Goal: Task Accomplishment & Management: Manage account settings

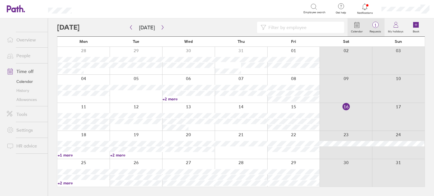
click at [379, 30] on label "Requests" at bounding box center [375, 30] width 18 height 5
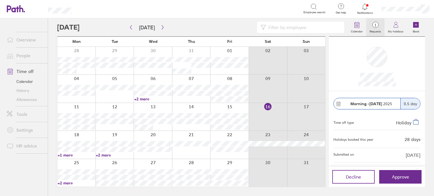
click at [30, 100] on link "Allowances" at bounding box center [24, 99] width 45 height 9
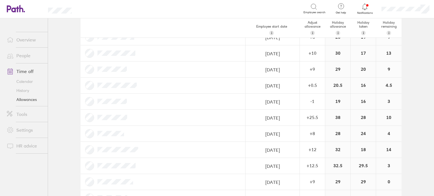
scroll to position [113, 0]
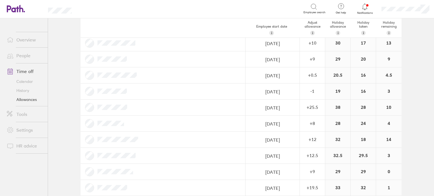
click at [25, 55] on link "People" at bounding box center [24, 55] width 45 height 11
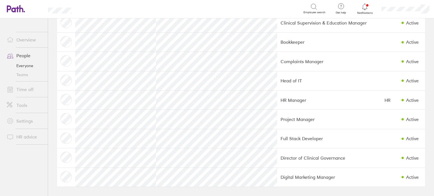
scroll to position [173, 0]
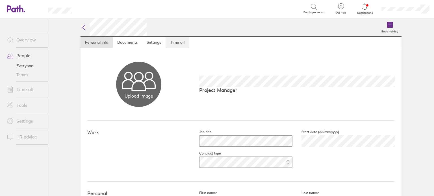
click at [180, 46] on link "Time off" at bounding box center [177, 42] width 24 height 11
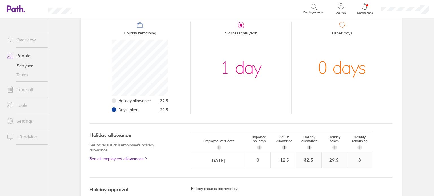
scroll to position [89, 0]
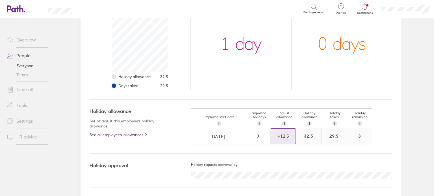
click at [289, 132] on div "+ 12.5" at bounding box center [283, 136] width 25 height 15
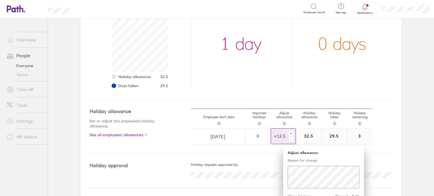
click at [289, 132] on div "+" at bounding box center [290, 133] width 5 height 5
click at [356, 195] on span "Add" at bounding box center [354, 196] width 9 height 9
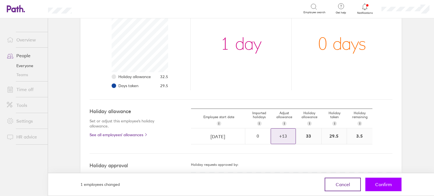
click at [389, 185] on span "Confirm" at bounding box center [383, 184] width 17 height 5
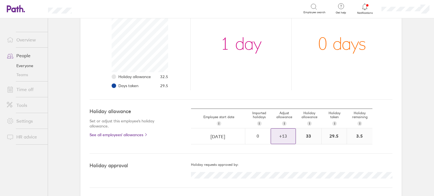
click at [23, 89] on link "Time off" at bounding box center [24, 89] width 45 height 11
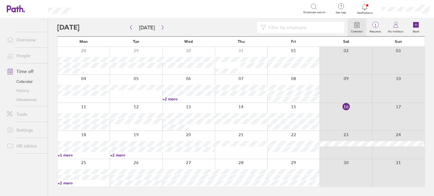
click at [75, 156] on link "+1 more" at bounding box center [84, 155] width 52 height 5
click at [125, 157] on link "+2 more" at bounding box center [136, 155] width 52 height 5
click at [114, 156] on link "+2 more" at bounding box center [136, 155] width 52 height 5
click at [69, 155] on link "+1 more" at bounding box center [84, 155] width 52 height 5
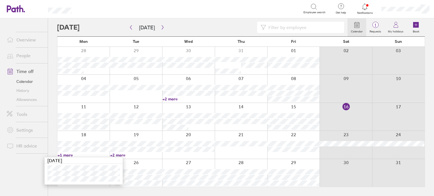
click at [21, 98] on link "Allowances" at bounding box center [24, 99] width 45 height 9
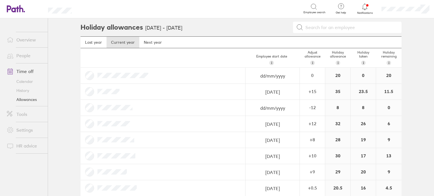
click at [27, 54] on link "People" at bounding box center [24, 55] width 45 height 11
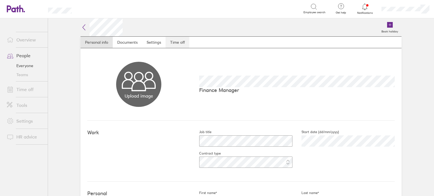
click at [180, 46] on link "Time off" at bounding box center [177, 42] width 24 height 11
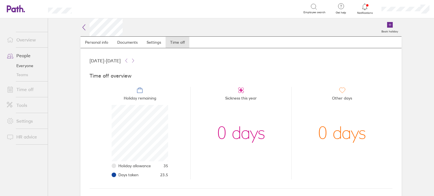
scroll to position [56, 56]
click at [220, 72] on div "Time off overview Holiday remaining Holiday allowance 35 Days taken 23.5 Sickne…" at bounding box center [240, 126] width 303 height 125
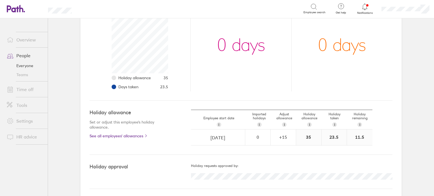
scroll to position [89, 0]
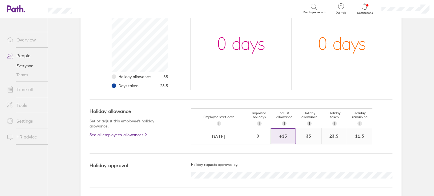
click at [288, 132] on div "+ 15" at bounding box center [283, 136] width 25 height 15
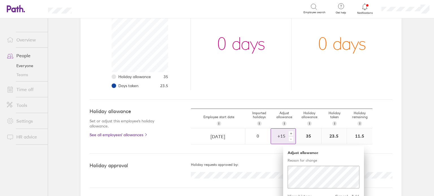
click at [289, 133] on div "+" at bounding box center [290, 133] width 5 height 5
click at [352, 194] on span "Add" at bounding box center [354, 196] width 9 height 9
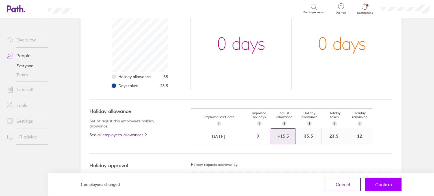
click at [380, 186] on span "Confirm" at bounding box center [383, 184] width 17 height 5
click at [377, 184] on span "Confirm" at bounding box center [383, 184] width 17 height 5
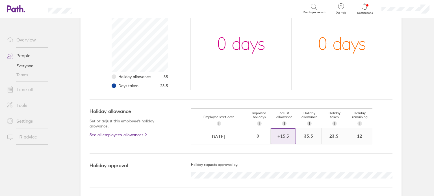
click at [24, 55] on link "People" at bounding box center [24, 55] width 45 height 11
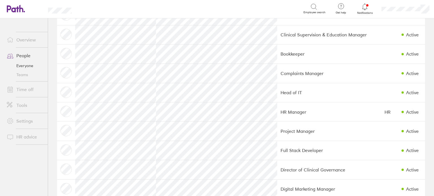
scroll to position [169, 0]
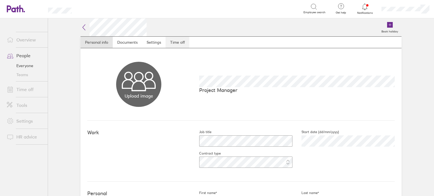
click at [174, 46] on link "Time off" at bounding box center [177, 42] width 24 height 11
